Goal: Obtain resource: Download file/media

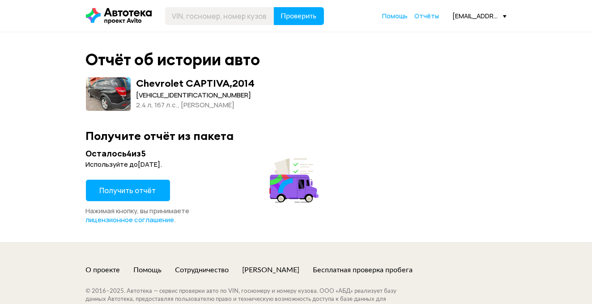
click at [144, 192] on span "Получить отчёт" at bounding box center [128, 191] width 56 height 10
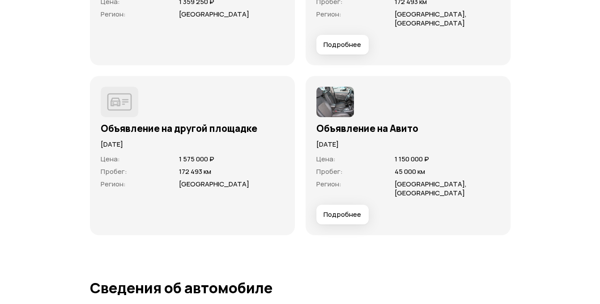
scroll to position [2998, 0]
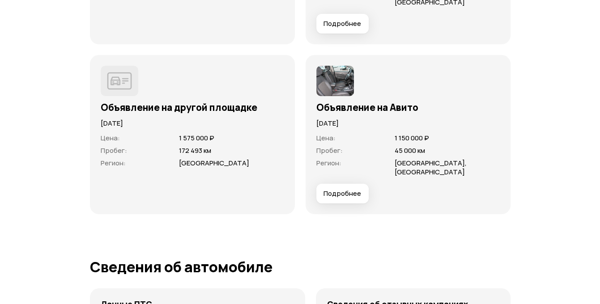
click at [323, 200] on button "Подробнее" at bounding box center [342, 194] width 52 height 20
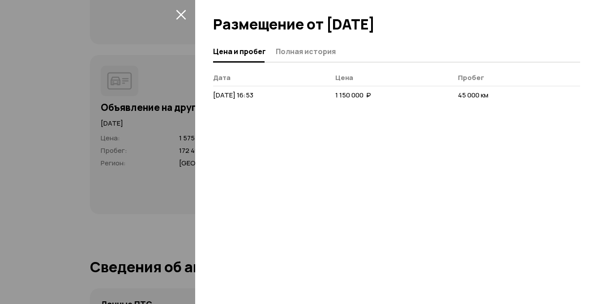
click at [253, 96] on span "[DATE] 16:53" at bounding box center [233, 94] width 40 height 9
click at [253, 100] on span "[DATE] 16:53" at bounding box center [233, 94] width 40 height 9
click at [181, 13] on icon "закрыть" at bounding box center [181, 14] width 10 height 10
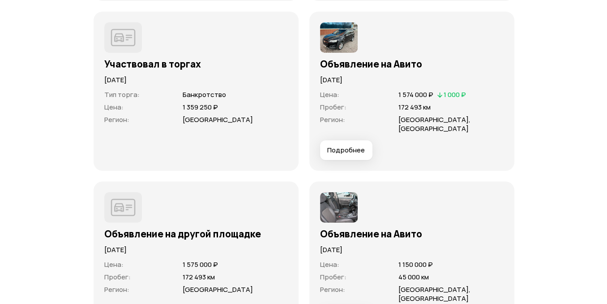
scroll to position [2864, 0]
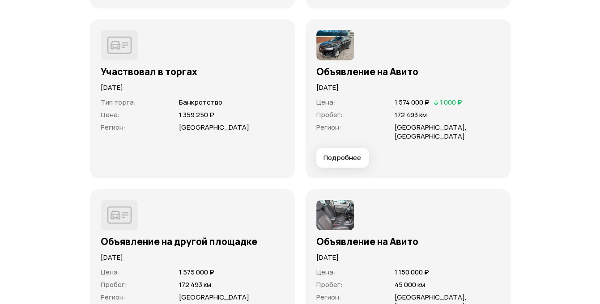
click at [338, 162] on span "Подробнее" at bounding box center [343, 158] width 38 height 9
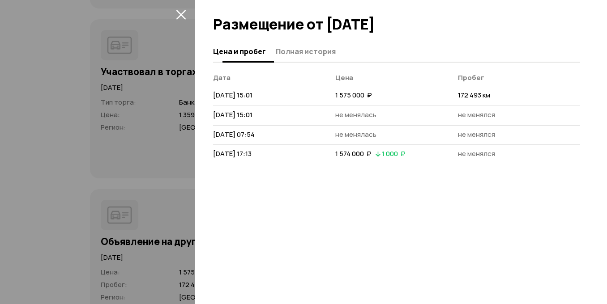
click at [297, 50] on span "Полная история" at bounding box center [306, 51] width 60 height 9
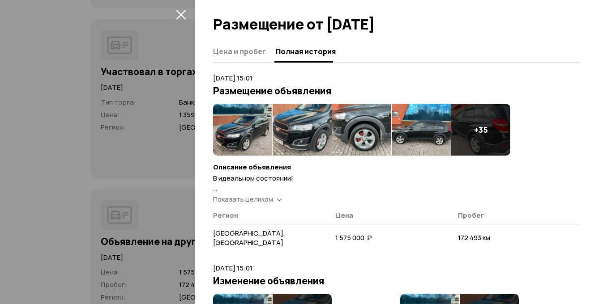
click at [279, 199] on icon at bounding box center [279, 199] width 5 height 9
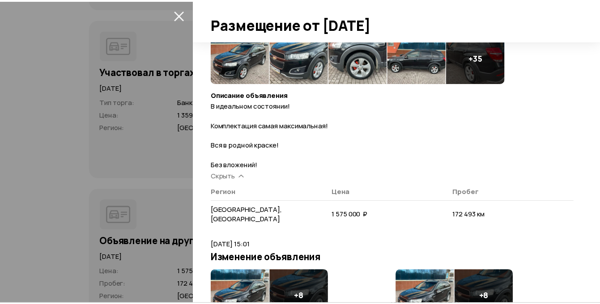
scroll to position [0, 0]
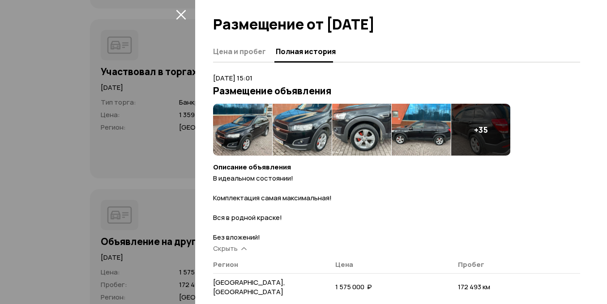
click at [241, 116] on img at bounding box center [242, 130] width 59 height 52
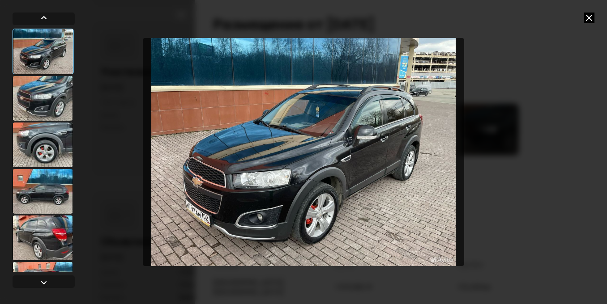
click at [584, 17] on icon at bounding box center [589, 18] width 11 height 11
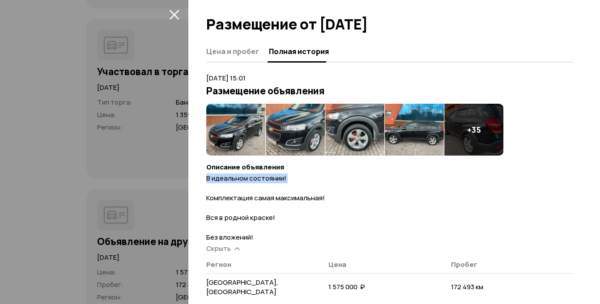
drag, startPoint x: 210, startPoint y: 179, endPoint x: 302, endPoint y: 185, distance: 92.0
click at [302, 185] on div "Цена и пробег Полная история [DATE] 15:01 Размещение объявления + 35 Описание о…" at bounding box center [394, 172] width 412 height 263
click at [334, 188] on p "В идеальном состоянии! Комплектация самая максимальная! Вся в родной краске! Бе…" at bounding box center [389, 208] width 367 height 69
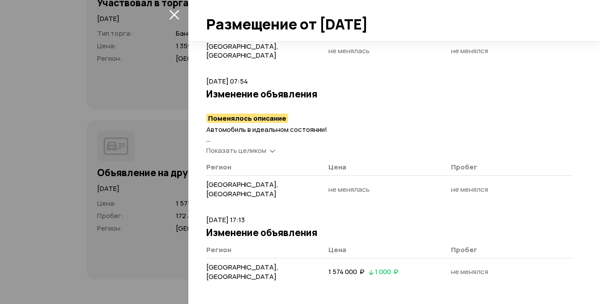
scroll to position [2954, 0]
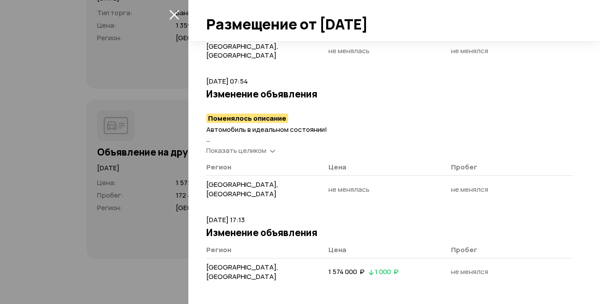
click at [262, 144] on div "Автомобиль в идеальном состоянии! Весь в родной краске, в ДТП никогда не участв…" at bounding box center [389, 140] width 367 height 31
click at [258, 152] on span "Показать целиком" at bounding box center [236, 150] width 60 height 9
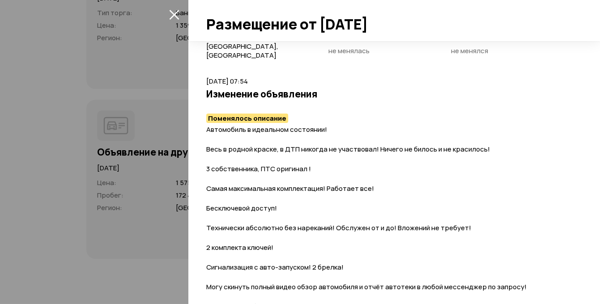
click at [303, 173] on p "Автомобиль в идеальном состоянии! Весь в родной краске, в ДТП никогда не участв…" at bounding box center [389, 228] width 367 height 207
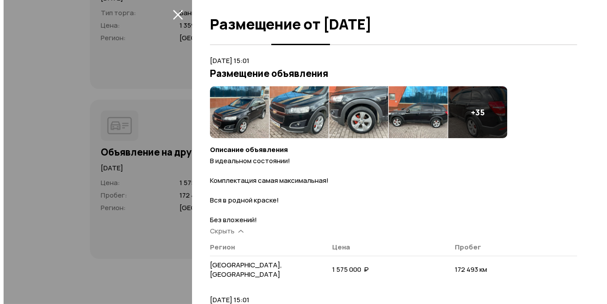
scroll to position [0, 0]
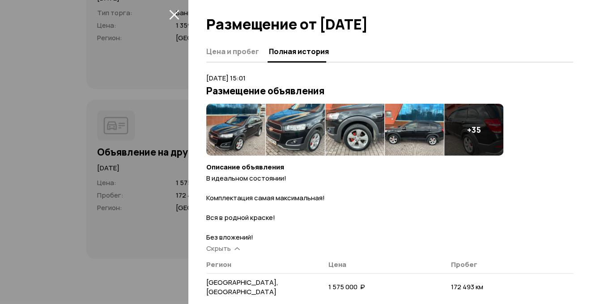
click at [257, 124] on img at bounding box center [235, 130] width 59 height 52
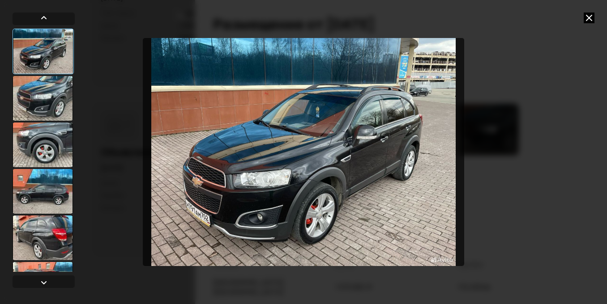
click at [39, 96] on div at bounding box center [43, 98] width 60 height 45
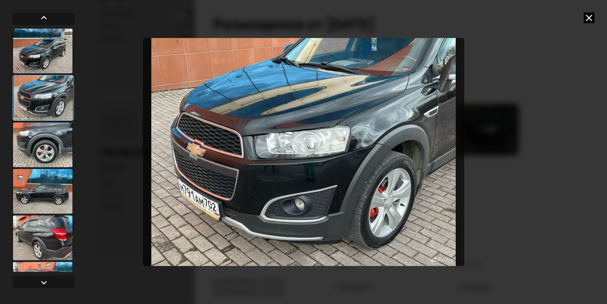
click at [54, 96] on div at bounding box center [43, 98] width 61 height 46
click at [46, 132] on div at bounding box center [43, 145] width 60 height 45
click at [44, 149] on div at bounding box center [43, 145] width 60 height 45
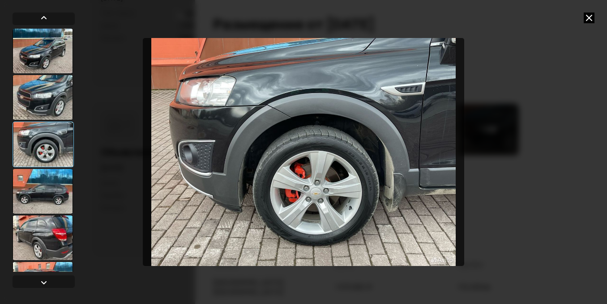
click at [45, 180] on div at bounding box center [43, 191] width 60 height 45
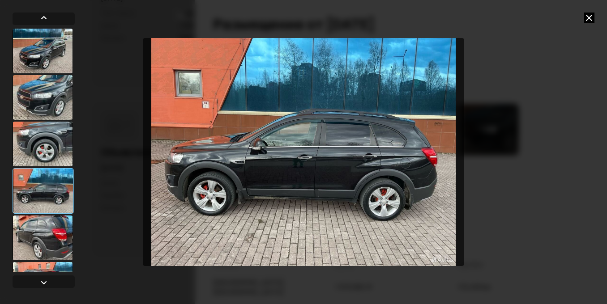
click at [49, 189] on div at bounding box center [43, 191] width 61 height 46
click at [46, 228] on div at bounding box center [43, 238] width 60 height 45
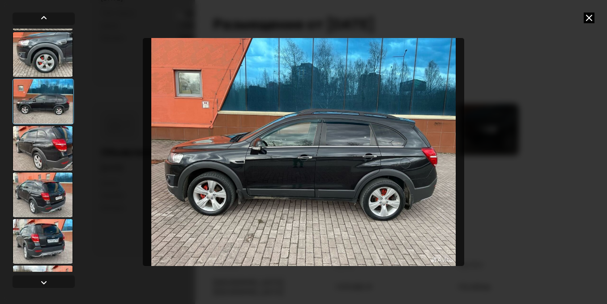
click at [46, 195] on div at bounding box center [43, 195] width 60 height 45
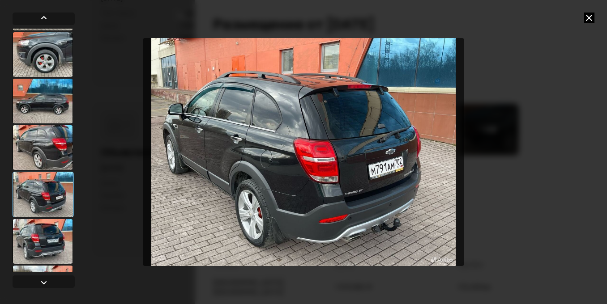
scroll to position [134, 0]
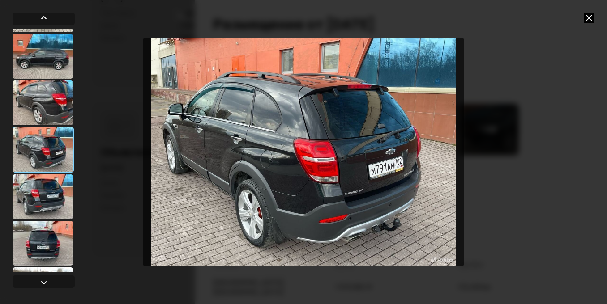
click at [48, 193] on div at bounding box center [43, 197] width 60 height 45
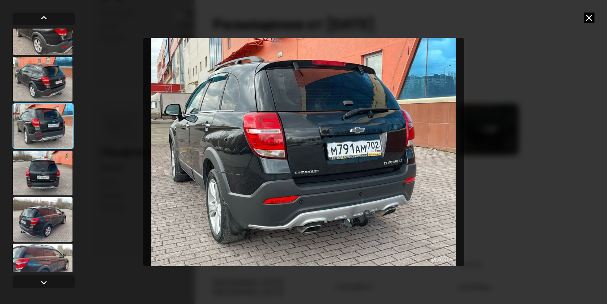
scroll to position [224, 0]
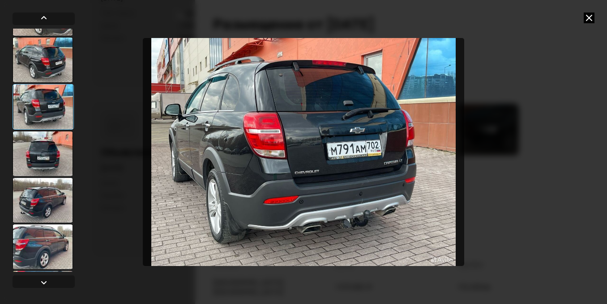
click at [50, 147] on div at bounding box center [43, 154] width 60 height 45
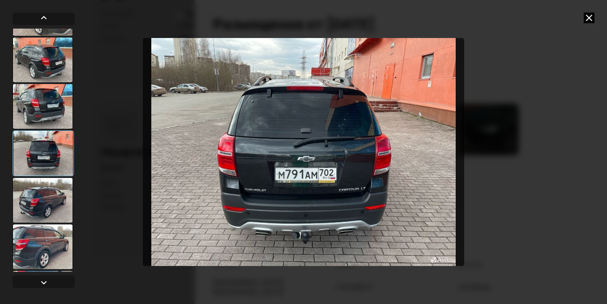
click at [45, 205] on div at bounding box center [43, 200] width 60 height 45
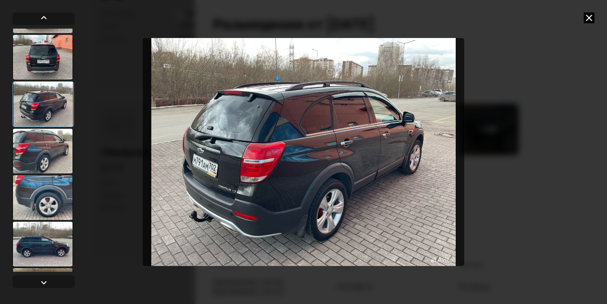
scroll to position [358, 0]
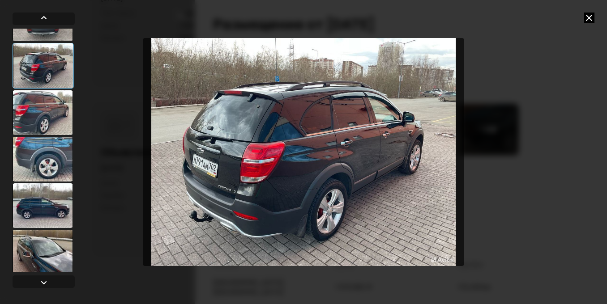
click at [53, 152] on div at bounding box center [43, 159] width 60 height 45
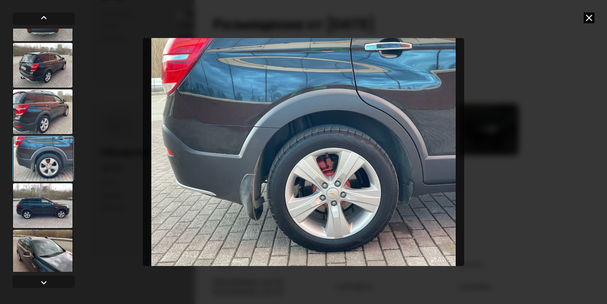
click at [46, 195] on div at bounding box center [43, 205] width 60 height 45
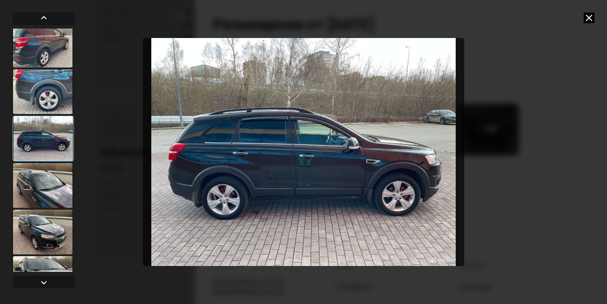
scroll to position [448, 0]
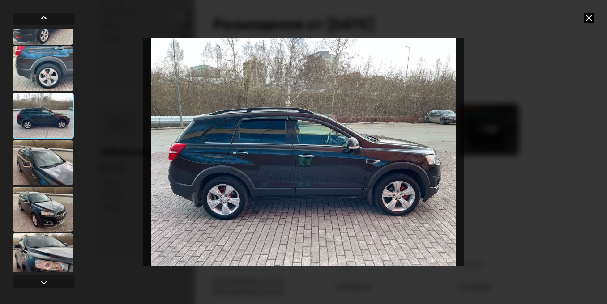
click at [46, 182] on div at bounding box center [43, 163] width 60 height 45
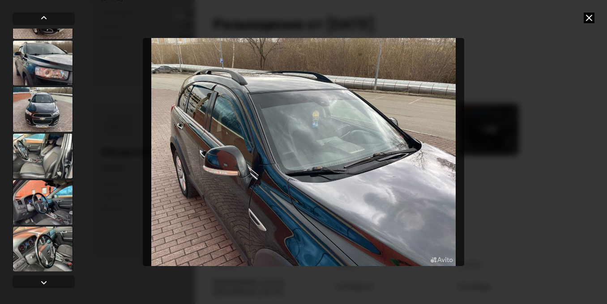
scroll to position [671, 0]
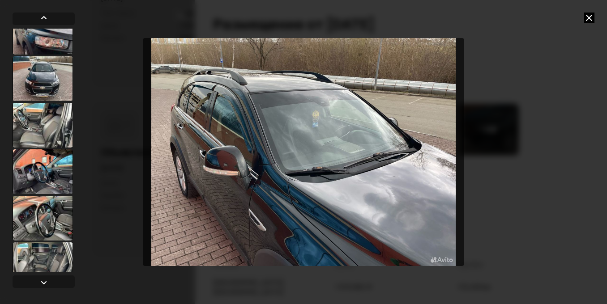
click at [49, 127] on div at bounding box center [43, 125] width 60 height 45
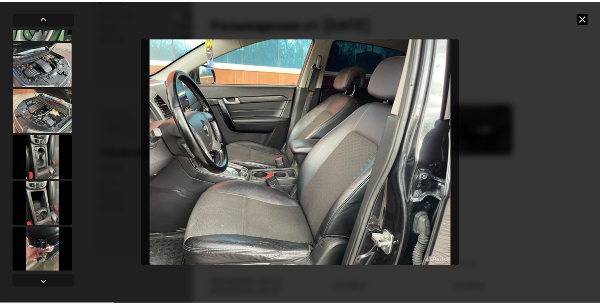
scroll to position [1619, 0]
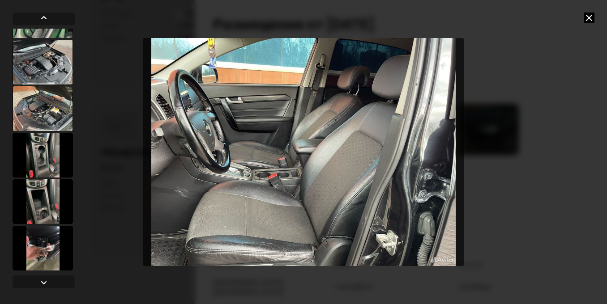
click at [590, 16] on icon at bounding box center [589, 18] width 11 height 11
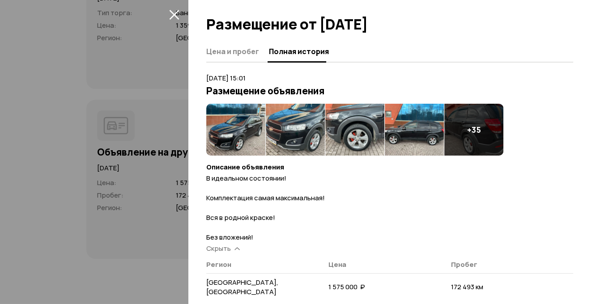
click at [170, 16] on icon "закрыть" at bounding box center [174, 14] width 10 height 10
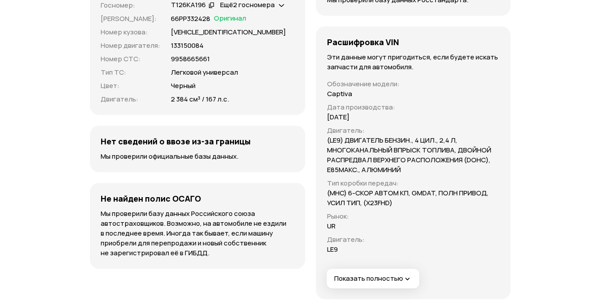
scroll to position [3222, 0]
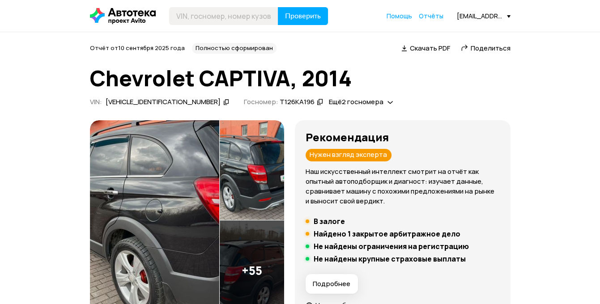
click at [424, 46] on span "Скачать PDF" at bounding box center [430, 47] width 40 height 9
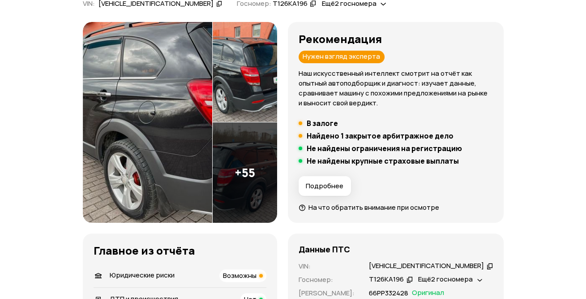
scroll to position [179, 0]
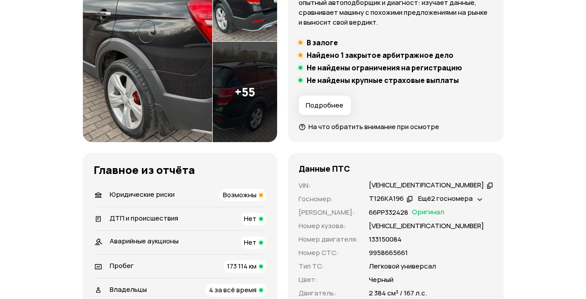
click at [218, 192] on div "Юридические риски Возможны" at bounding box center [180, 194] width 173 height 13
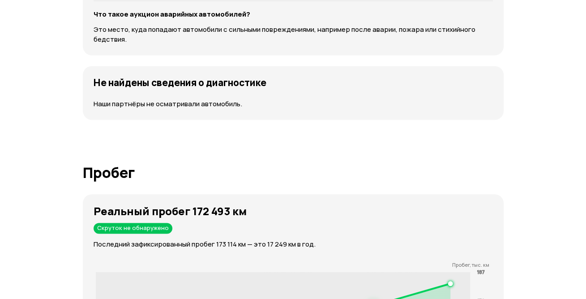
scroll to position [1451, 0]
